Goal: Task Accomplishment & Management: Manage account settings

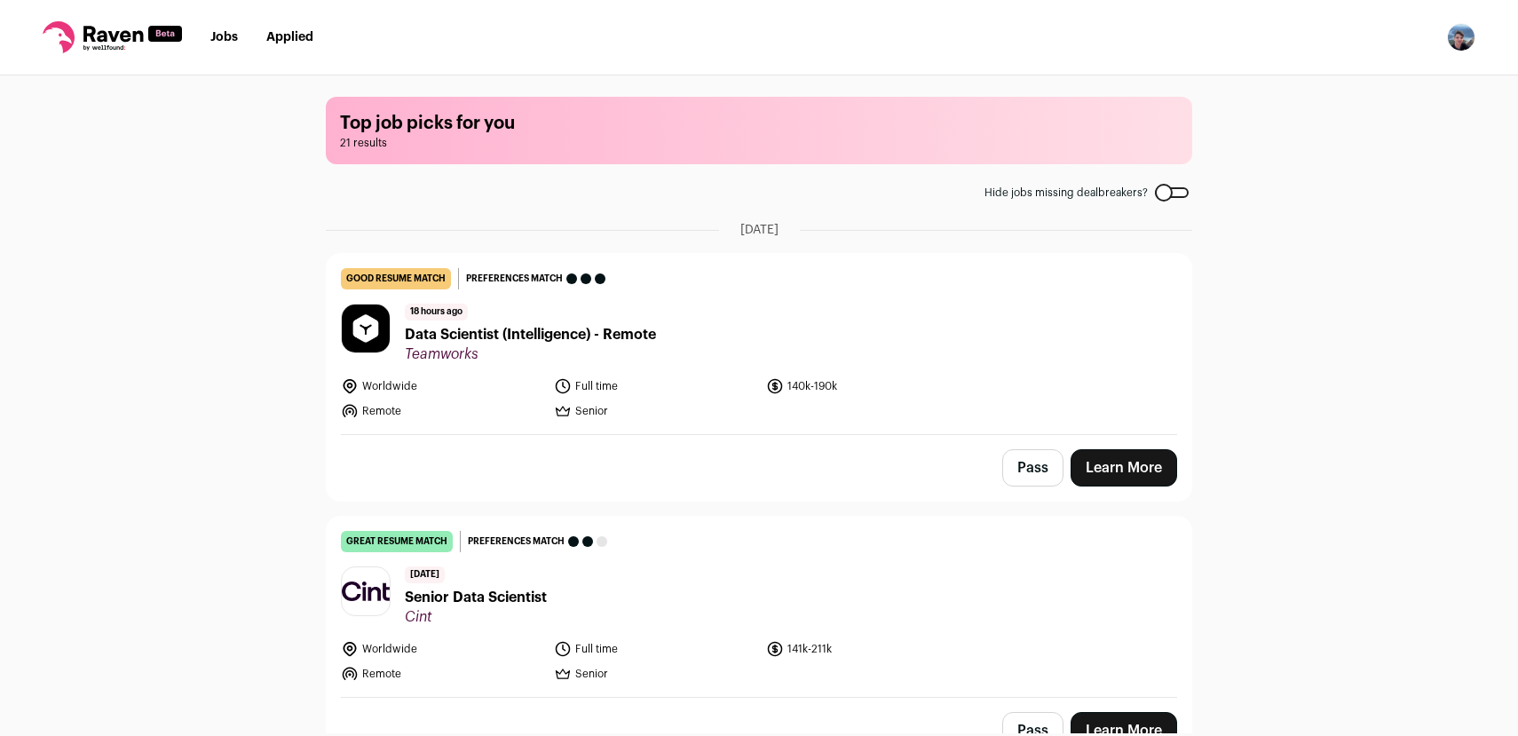
click at [1467, 46] on img "Open dropdown" at bounding box center [1461, 37] width 28 height 28
click at [1358, 87] on link "Settings" at bounding box center [1377, 82] width 196 height 43
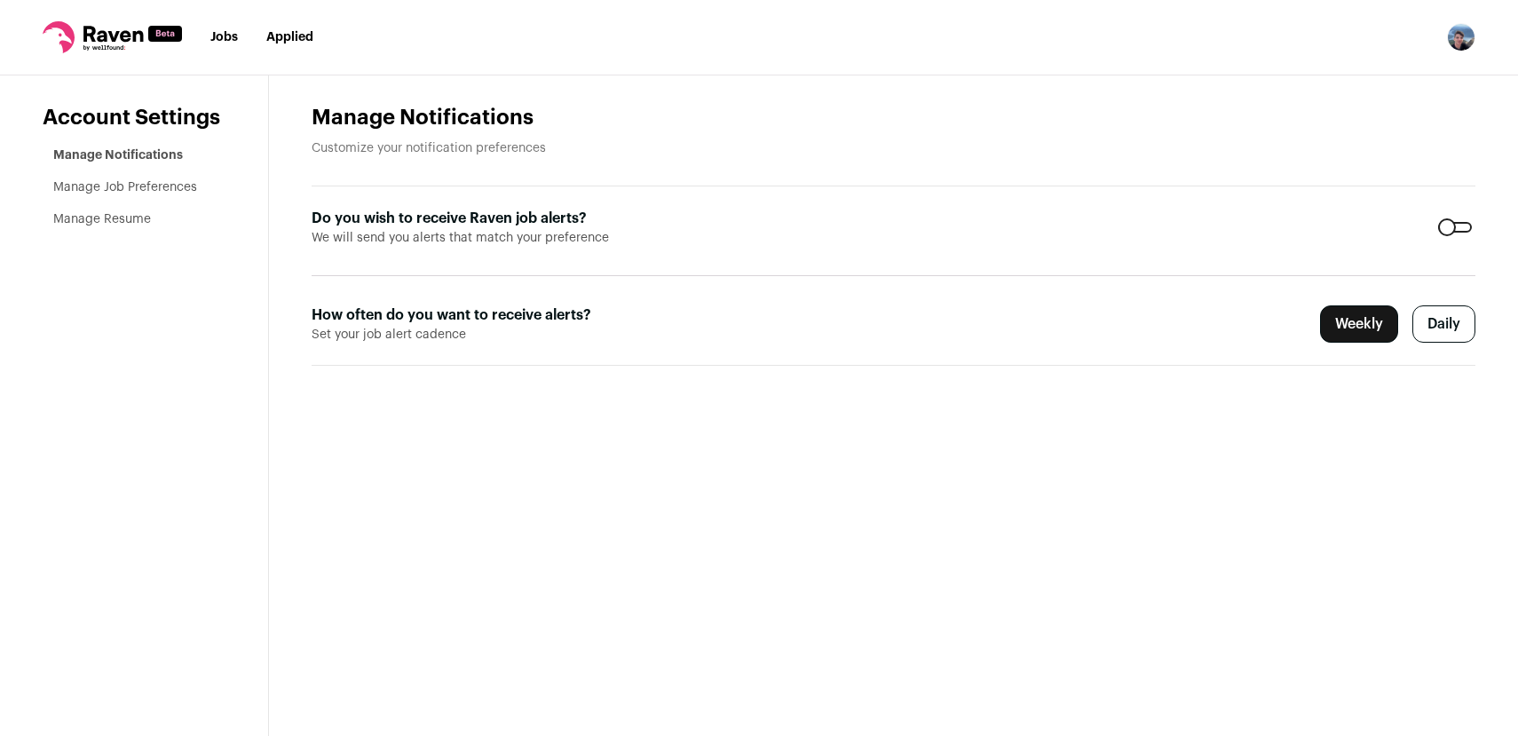
click at [126, 219] on link "Manage Resume" at bounding box center [102, 219] width 98 height 12
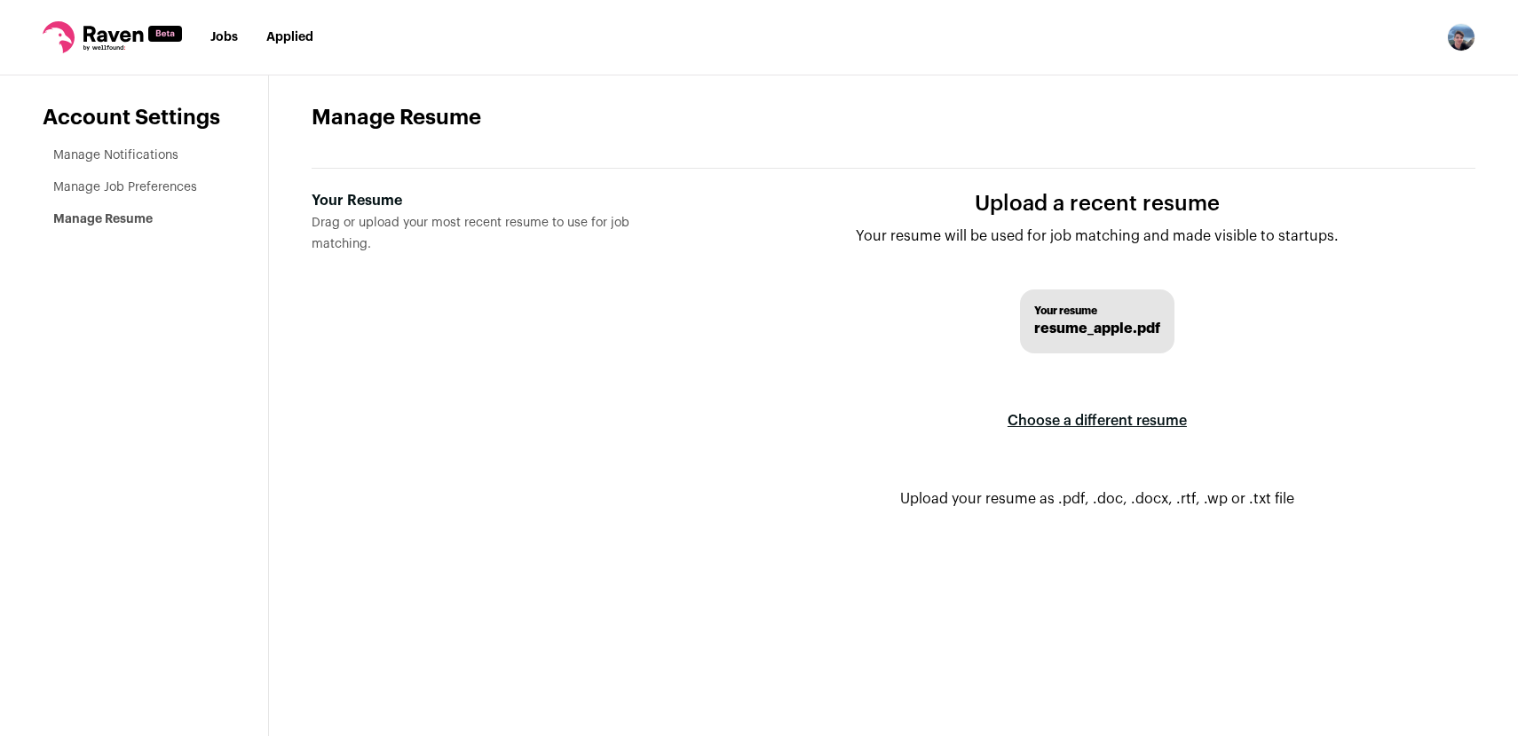
click at [1100, 423] on label "Choose a different resume" at bounding box center [1097, 421] width 179 height 50
click at [0, 0] on input "Your Resume Drag or upload your most recent resume to use for job matching." at bounding box center [0, 0] width 0 height 0
click at [131, 191] on link "Manage Job Preferences" at bounding box center [125, 187] width 144 height 12
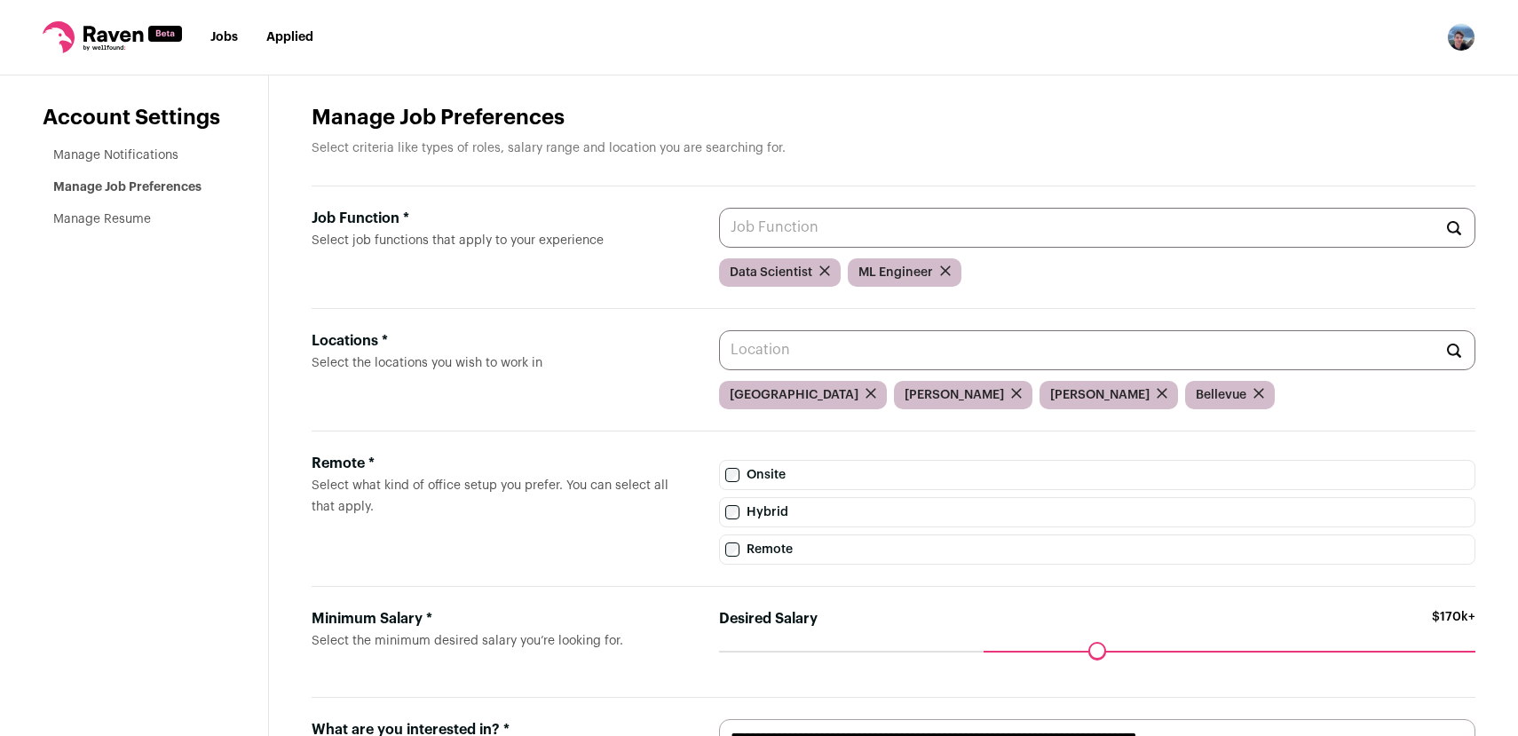
click at [764, 235] on input "Job Function * Select job functions that apply to your experience" at bounding box center [1097, 228] width 756 height 40
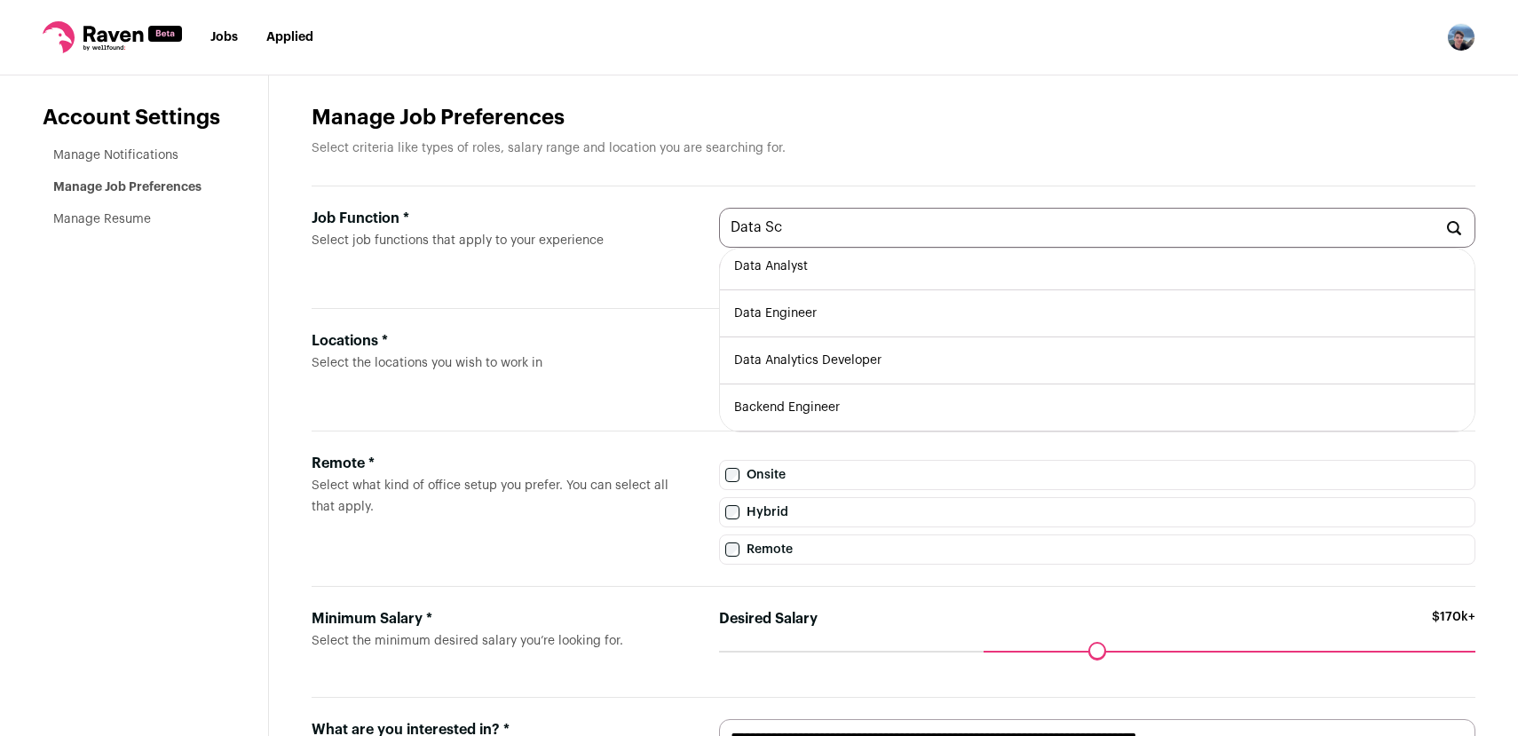
scroll to position [5, 0]
type input "D"
type input "Man"
click at [519, 388] on label "Locations * Select the locations you wish to work in" at bounding box center [501, 369] width 379 height 79
click at [719, 370] on input "Locations * Select the locations you wish to work in" at bounding box center [1097, 350] width 756 height 40
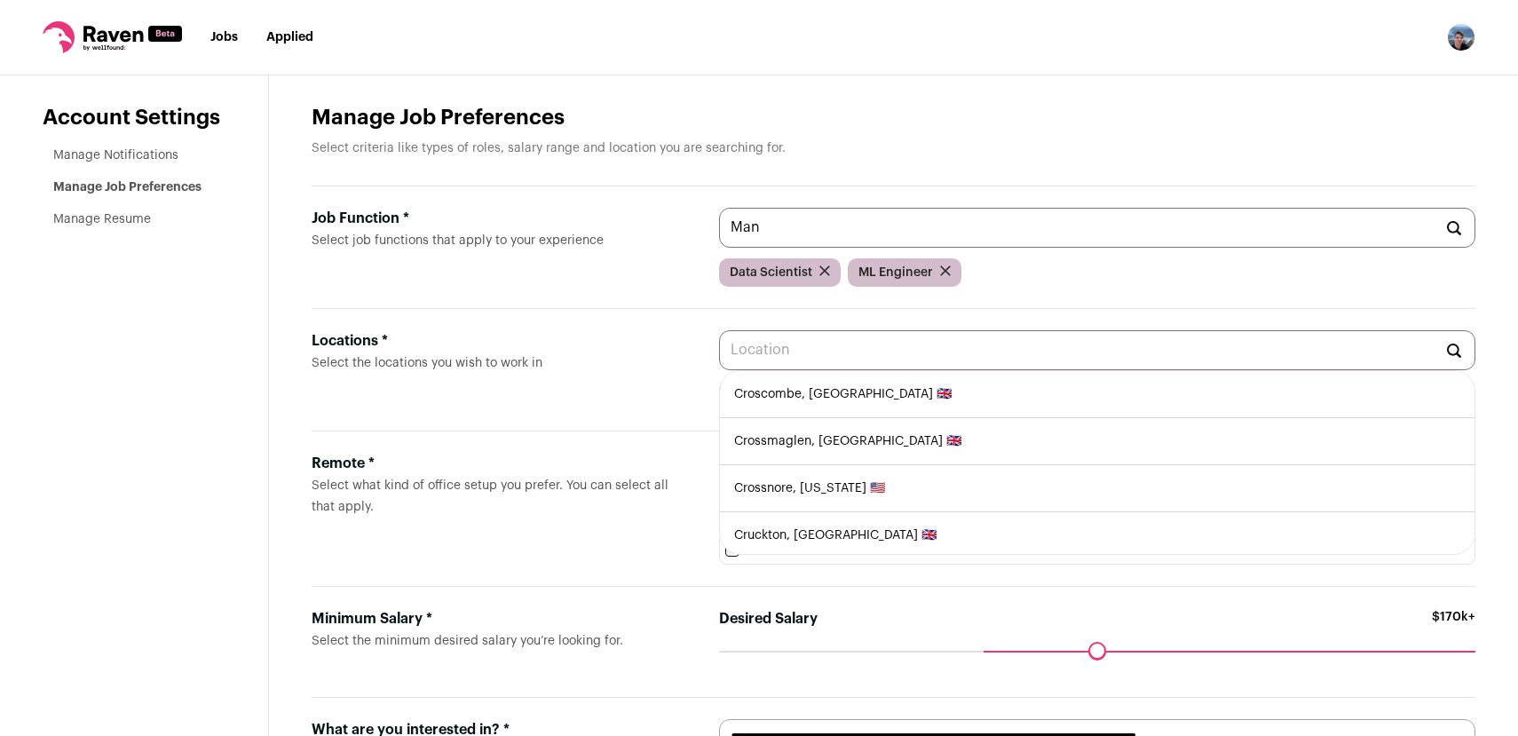
click at [776, 349] on input "Locations * Select the locations you wish to work in" at bounding box center [1097, 350] width 756 height 40
click at [549, 387] on label "Locations * Select the locations you wish to work in" at bounding box center [501, 369] width 379 height 79
click at [719, 370] on input "Locations * Select the locations you wish to work in" at bounding box center [1097, 350] width 756 height 40
click at [673, 284] on label "Job Function * Select job functions that apply to your experience" at bounding box center [501, 247] width 379 height 79
click at [719, 248] on input "Man" at bounding box center [1097, 228] width 756 height 40
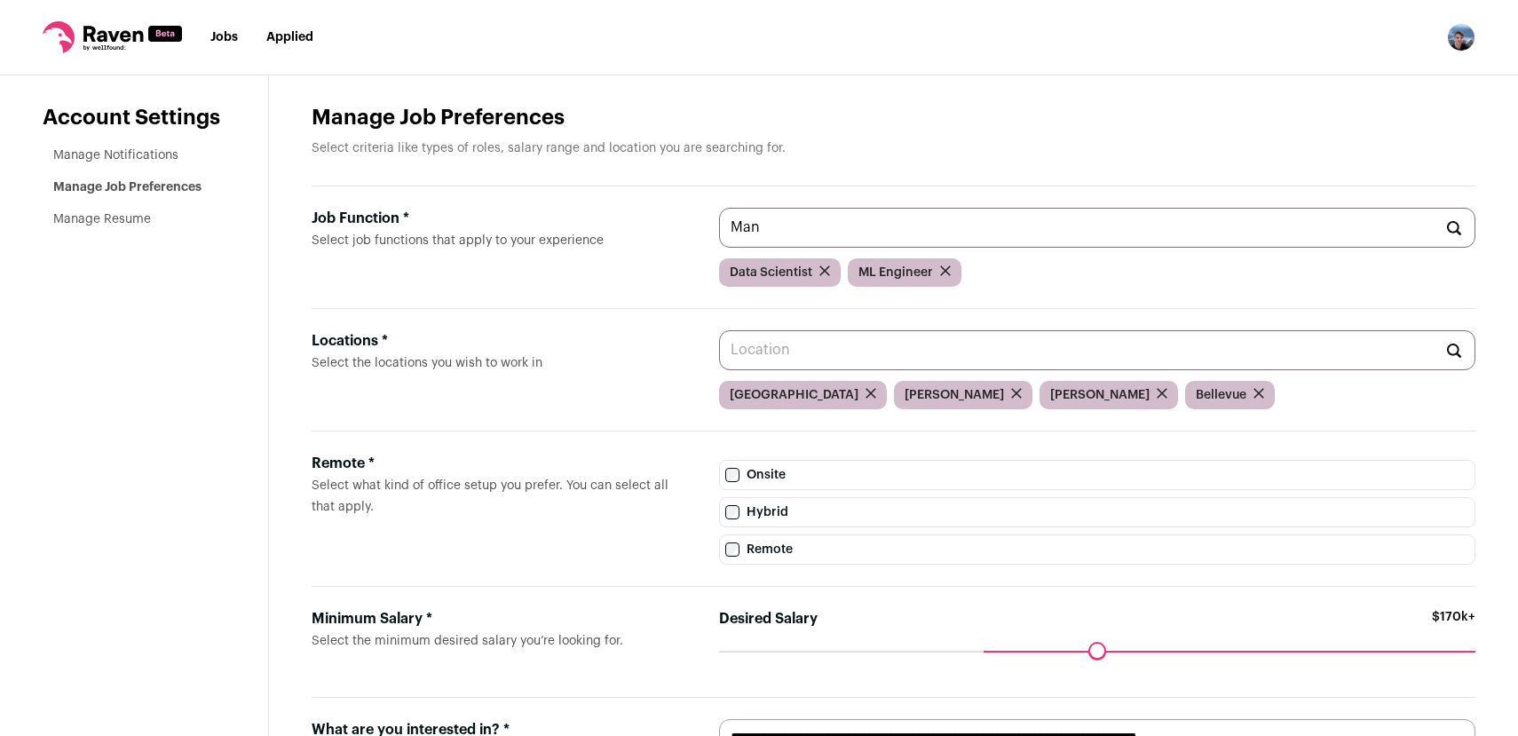
click at [846, 352] on input "Locations * Select the locations you wish to work in" at bounding box center [1097, 350] width 756 height 40
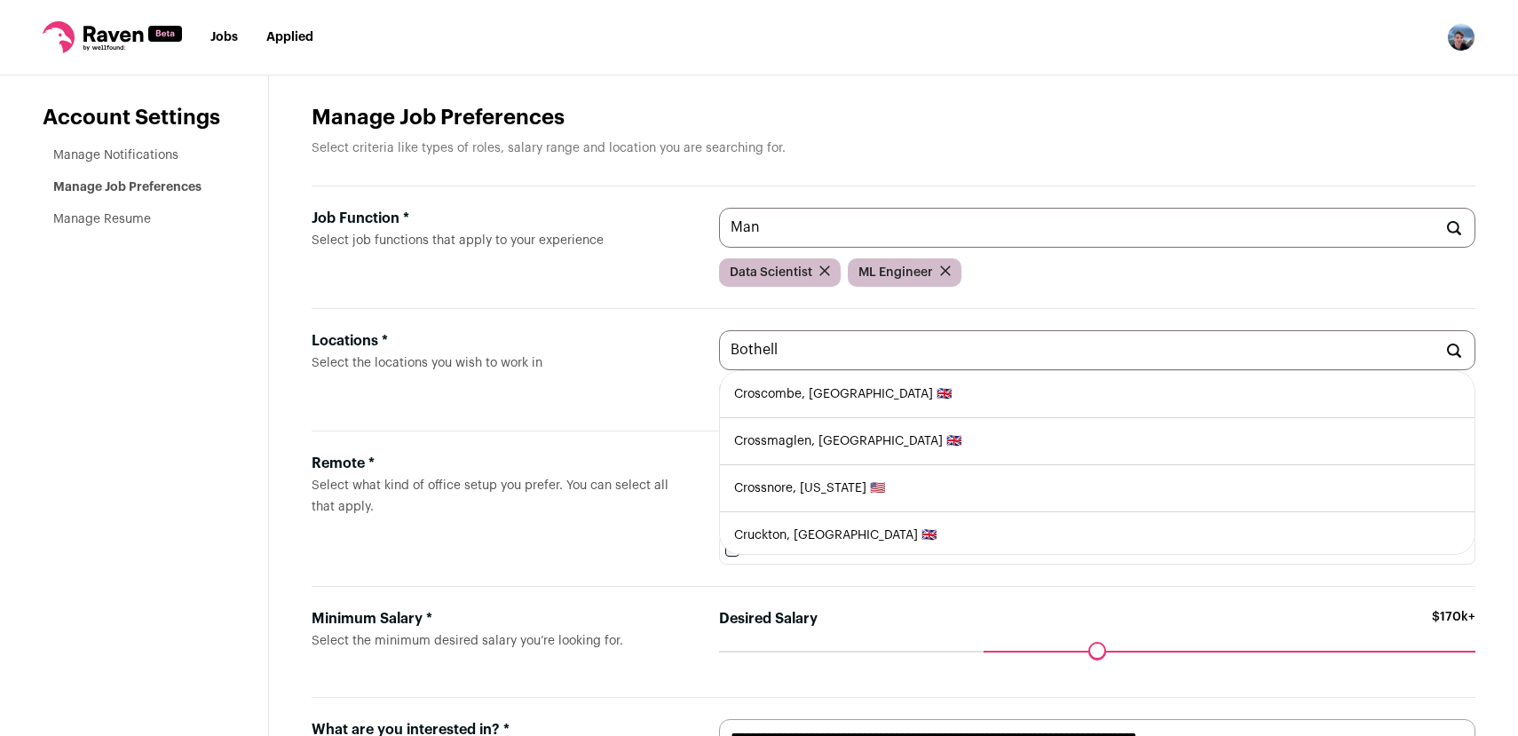
type input "Bothell"
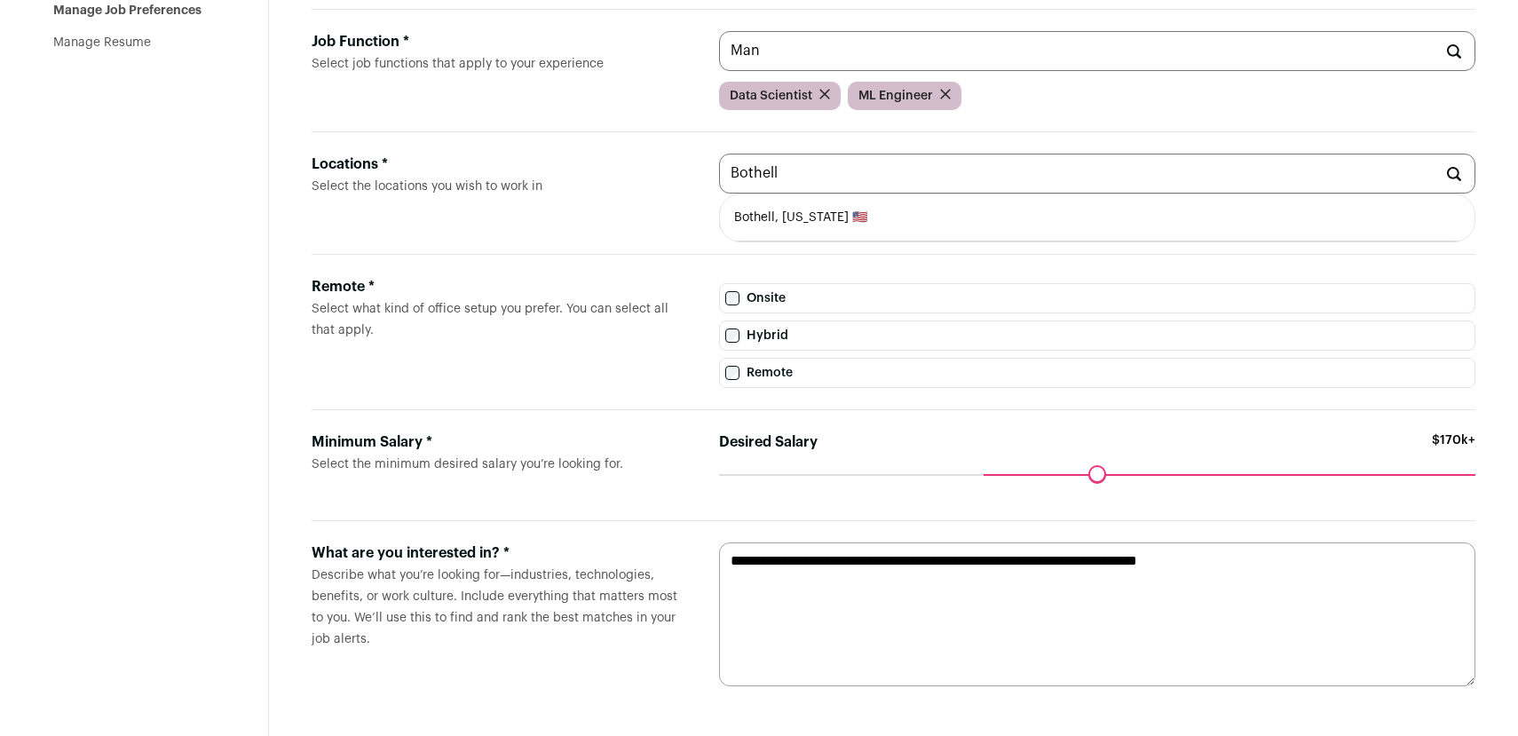
scroll to position [0, 0]
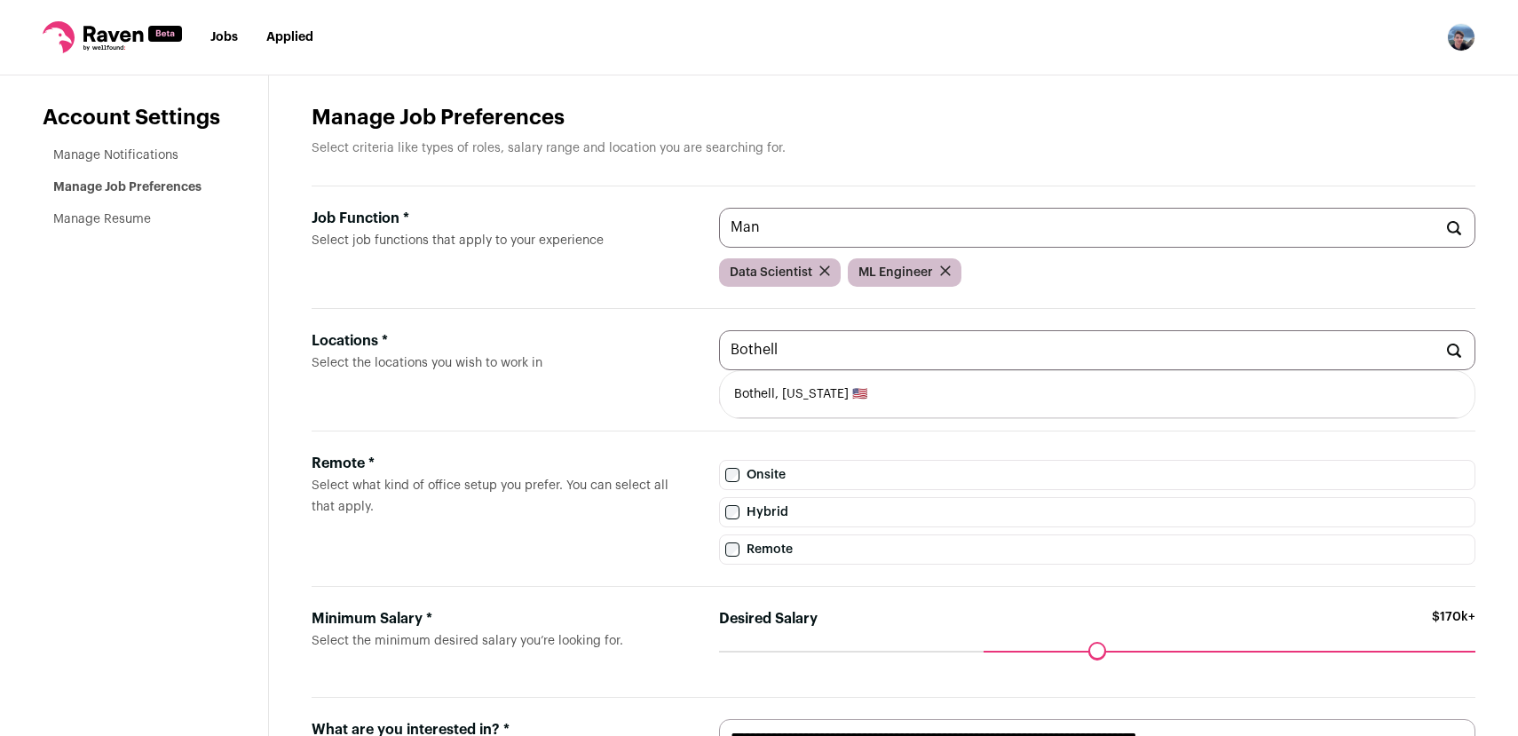
click at [139, 154] on link "Manage Notifications" at bounding box center [115, 155] width 125 height 12
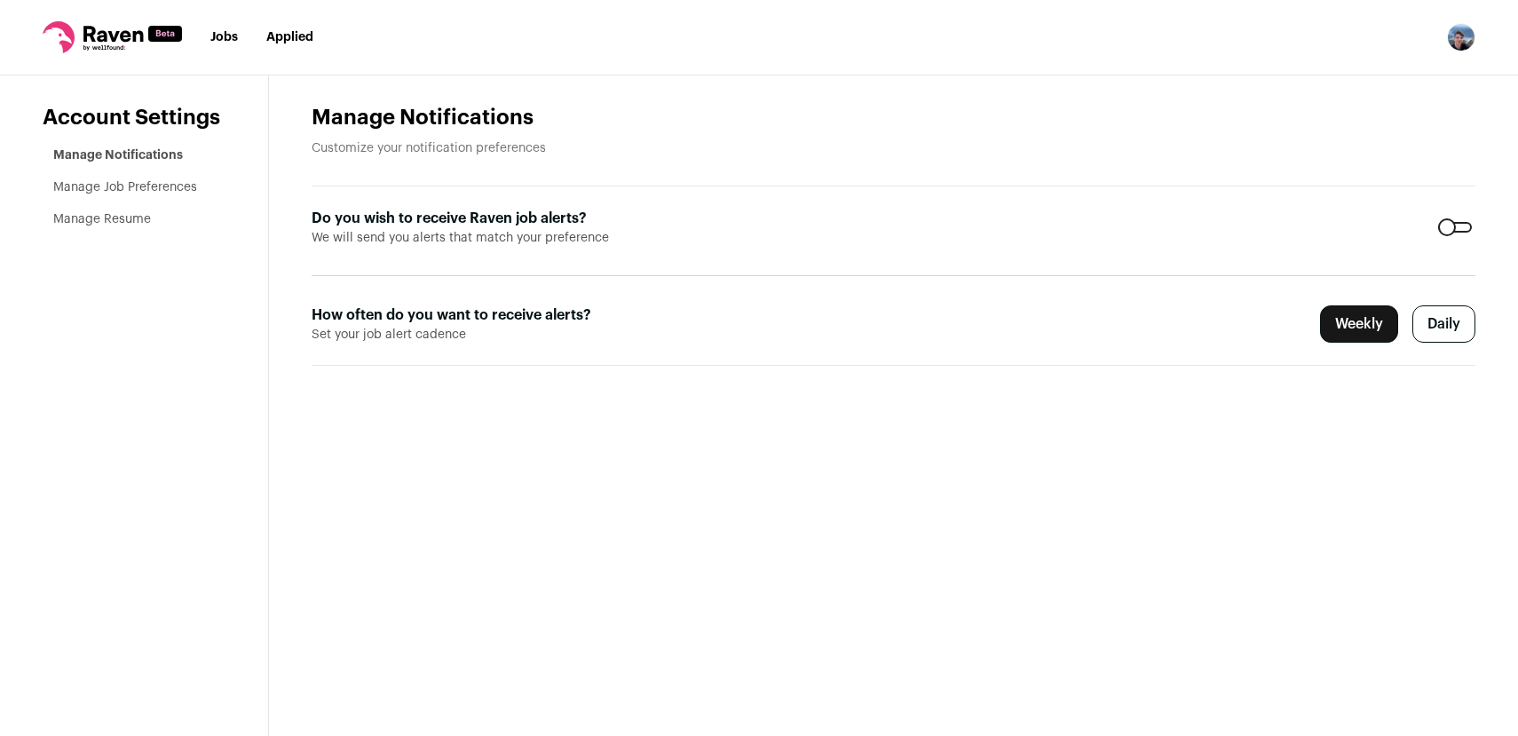
click at [220, 39] on link "Jobs" at bounding box center [224, 37] width 28 height 12
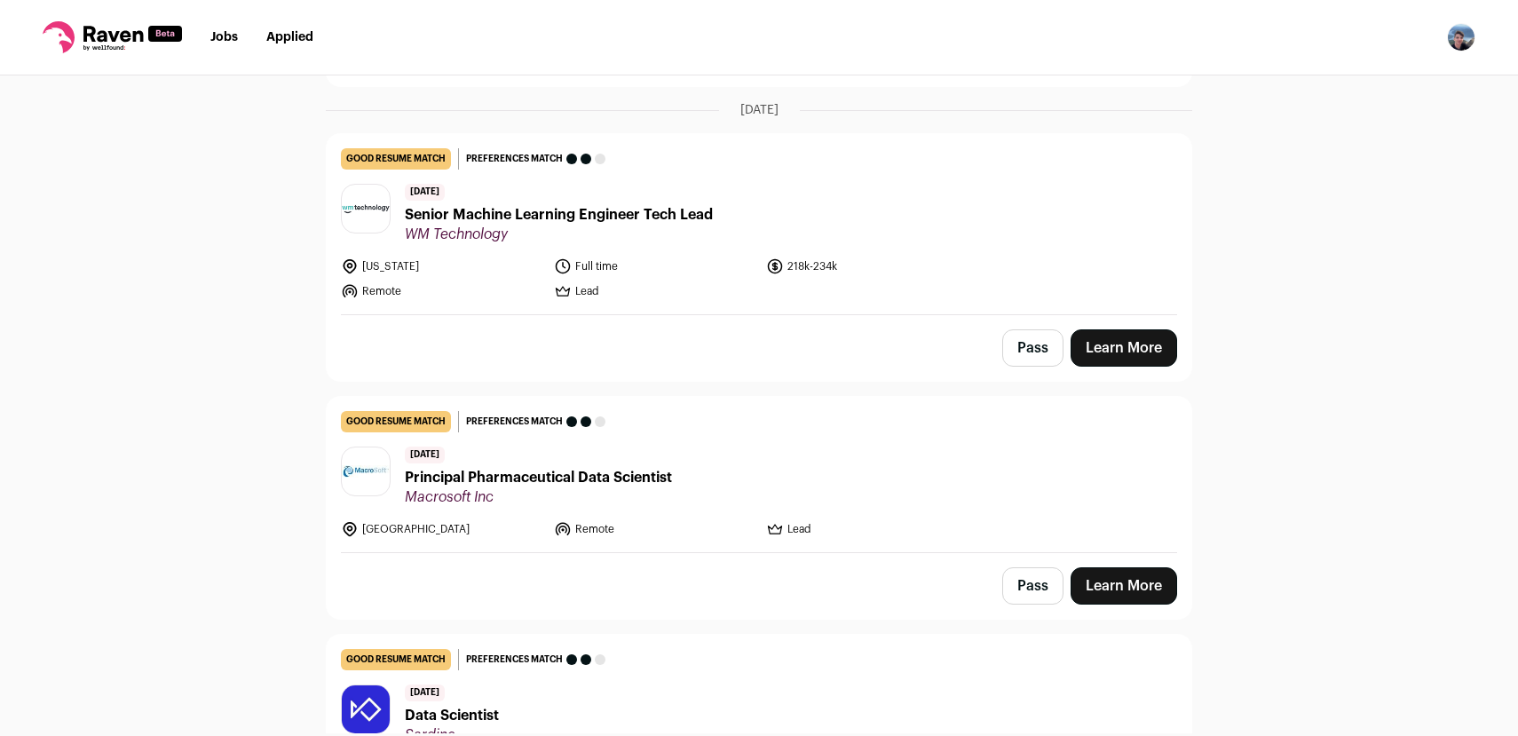
scroll to position [1209, 0]
